Goal: Navigation & Orientation: Find specific page/section

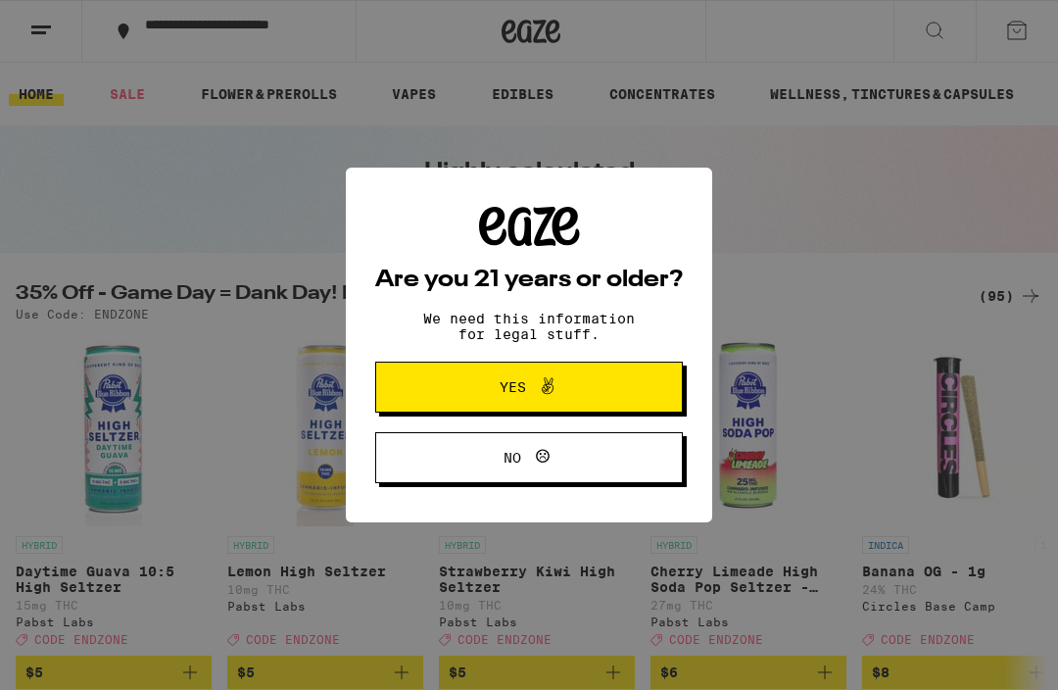
click at [544, 394] on icon at bounding box center [548, 386] width 12 height 17
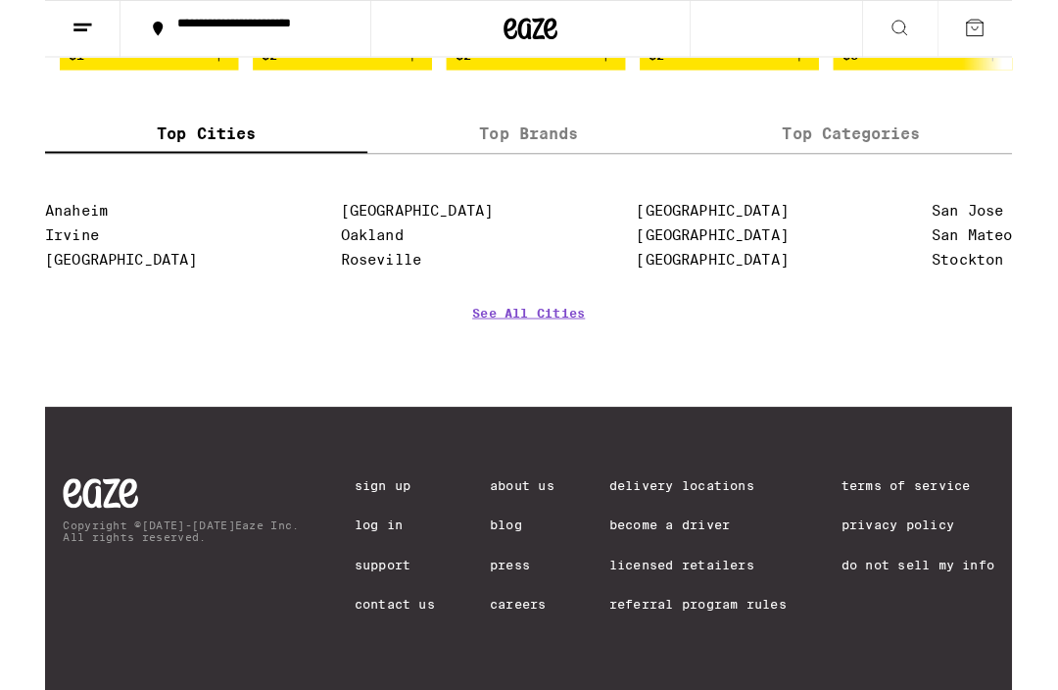
scroll to position [8143, 0]
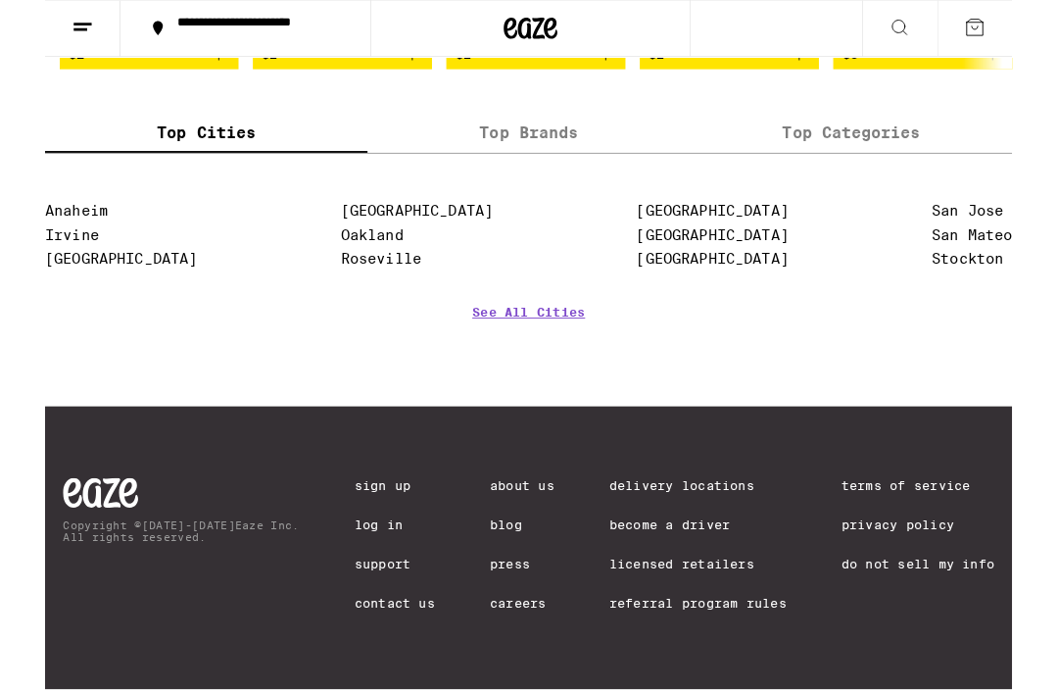
click at [535, 342] on link "See All Cities" at bounding box center [528, 370] width 123 height 72
